Goal: Find specific page/section: Find specific page/section

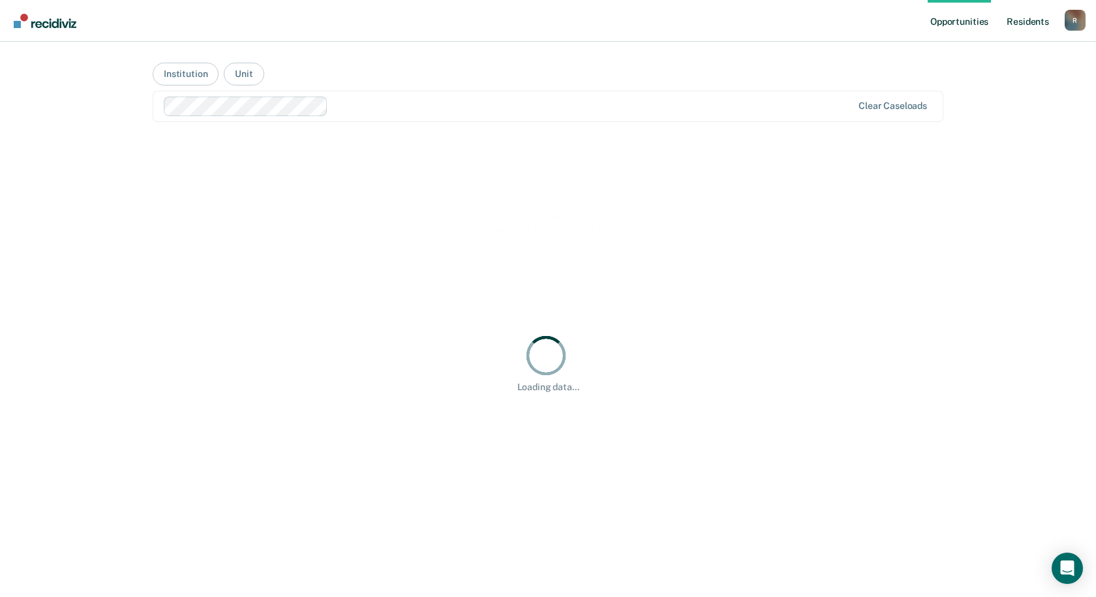
click at [1021, 23] on link "Resident s" at bounding box center [1028, 21] width 48 height 42
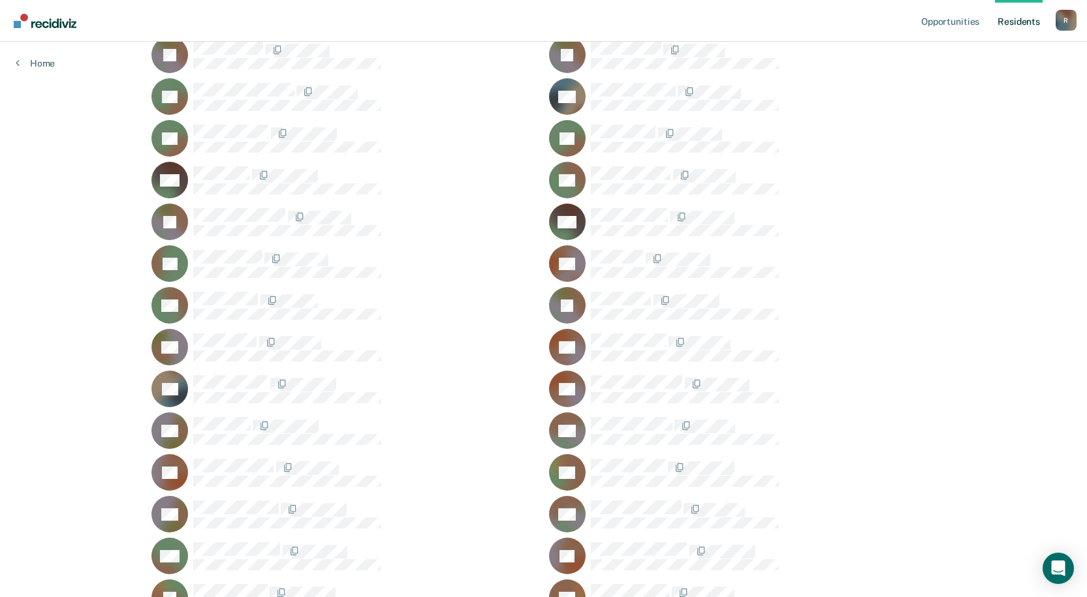
scroll to position [19068, 0]
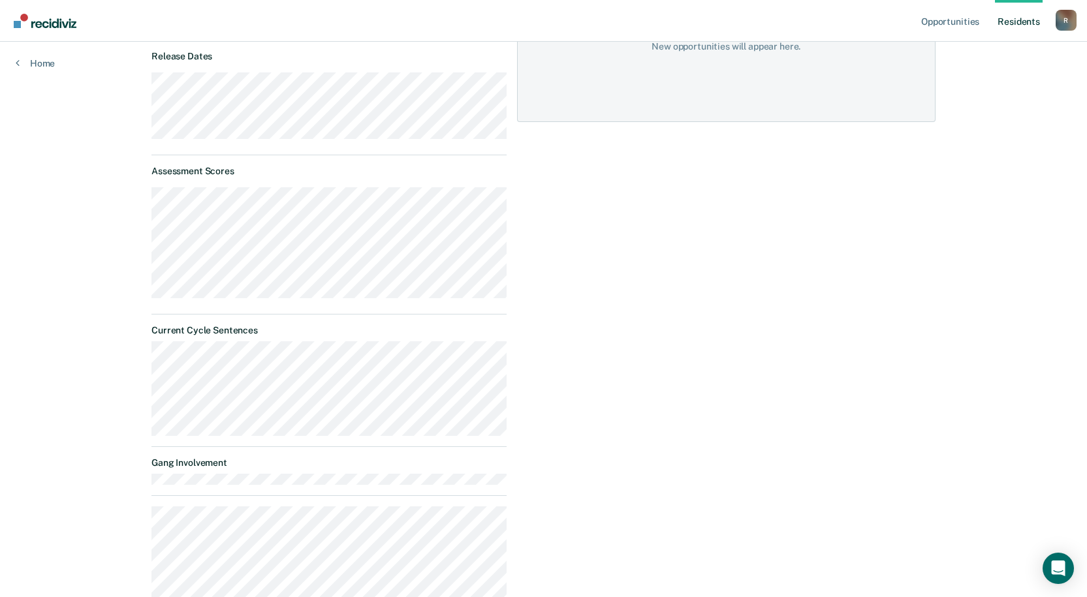
scroll to position [326, 0]
